Goal: Information Seeking & Learning: Learn about a topic

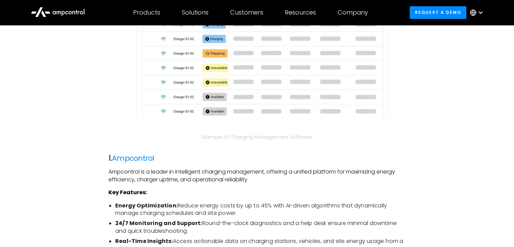
scroll to position [777, 0]
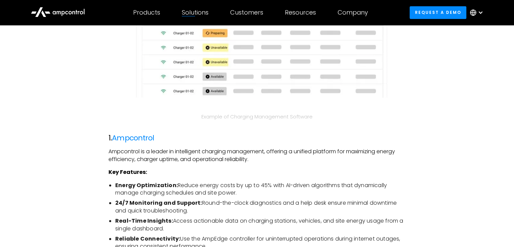
click at [195, 12] on div "Solutions" at bounding box center [195, 12] width 27 height 7
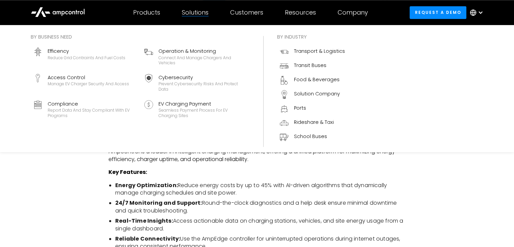
click at [197, 11] on div "Solutions" at bounding box center [195, 12] width 27 height 7
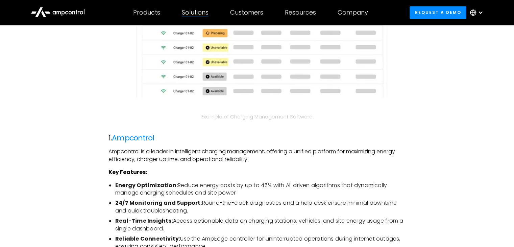
click at [197, 11] on div "Solutions" at bounding box center [195, 12] width 27 height 7
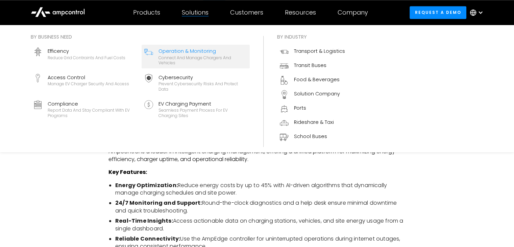
click at [178, 53] on div "Operation & Monitoring" at bounding box center [202, 50] width 88 height 7
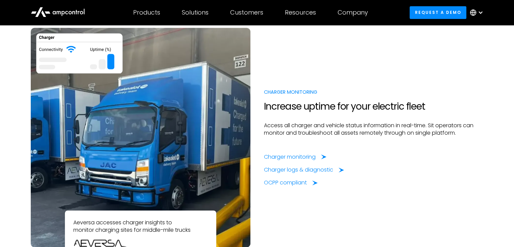
scroll to position [540, 0]
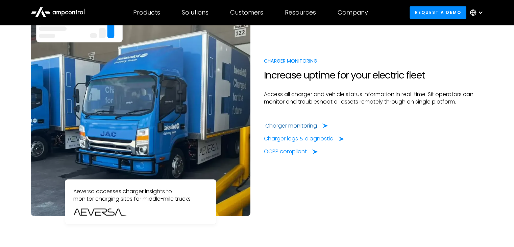
click at [297, 127] on div "Charger monitoring" at bounding box center [291, 125] width 52 height 7
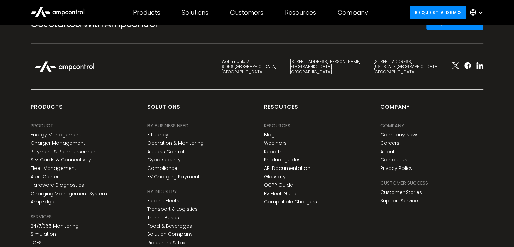
scroll to position [1993, 0]
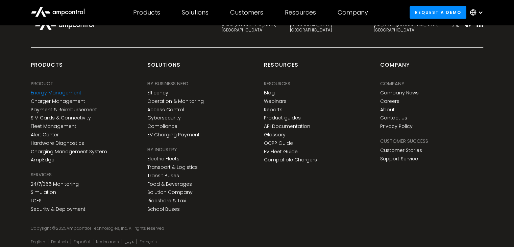
click at [46, 92] on link "Energy Management" at bounding box center [56, 93] width 51 height 6
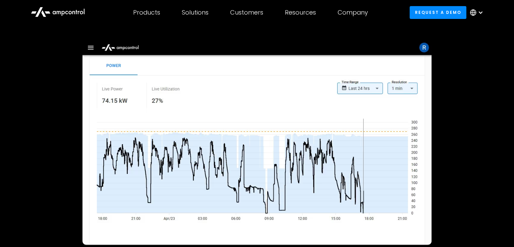
scroll to position [34, 0]
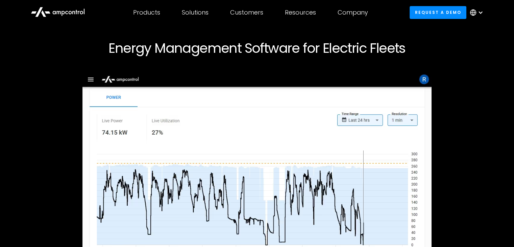
click at [86, 77] on img at bounding box center [256, 174] width 349 height 204
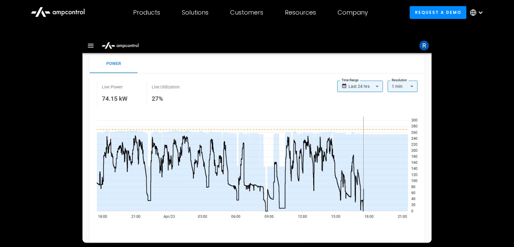
click at [193, 106] on img at bounding box center [256, 141] width 349 height 204
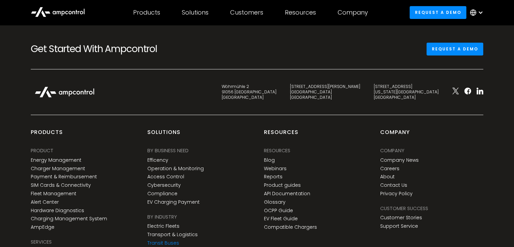
scroll to position [2864, 0]
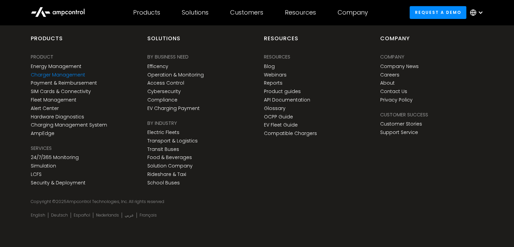
click at [42, 72] on link "Charger Management" at bounding box center [58, 75] width 54 height 6
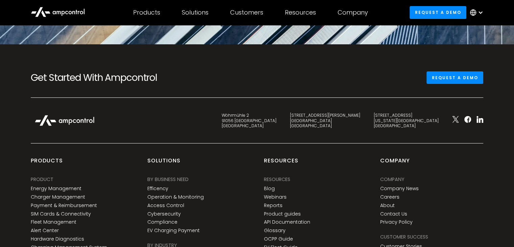
scroll to position [2627, 0]
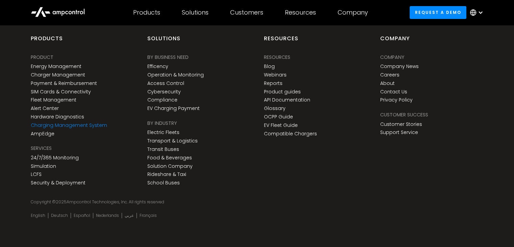
click at [50, 125] on link "Charging Management System" at bounding box center [69, 125] width 76 height 6
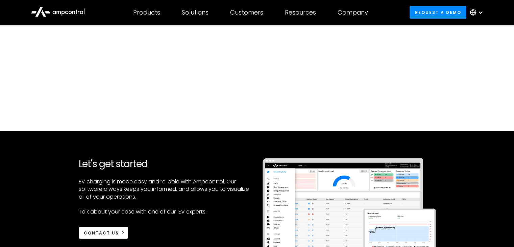
scroll to position [1554, 0]
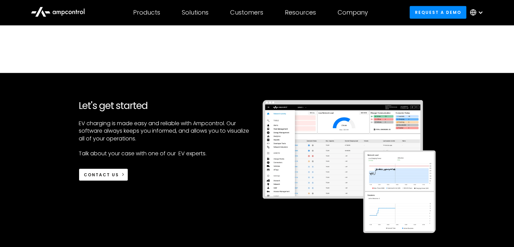
click at [327, 133] on img at bounding box center [348, 166] width 173 height 133
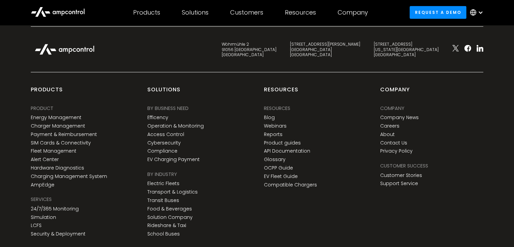
scroll to position [1959, 0]
